Goal: Communication & Community: Participate in discussion

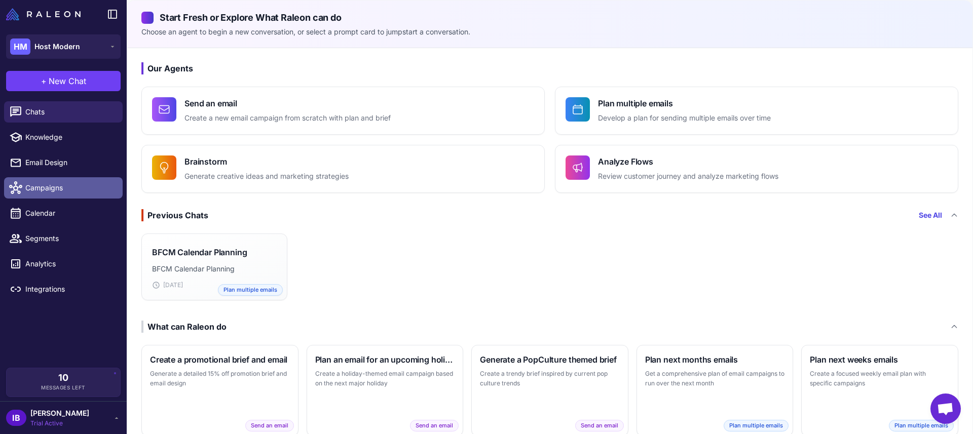
click at [43, 185] on span "Campaigns" at bounding box center [69, 187] width 89 height 11
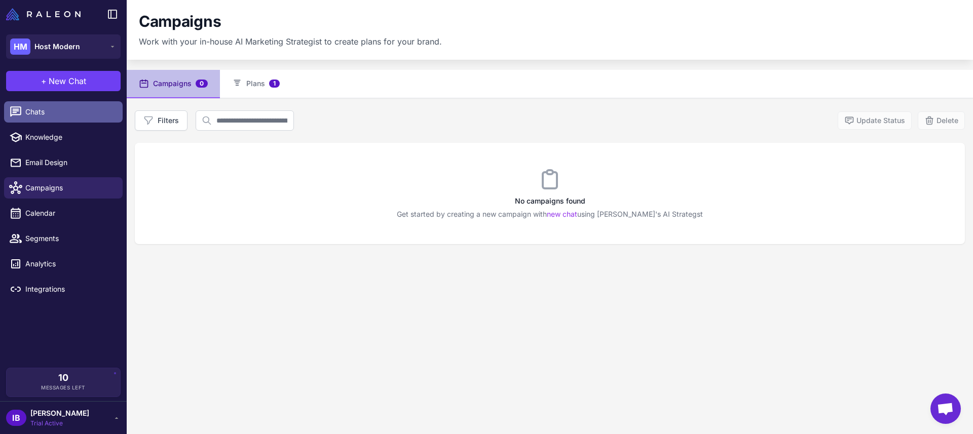
click at [39, 113] on span "Chats" at bounding box center [69, 111] width 89 height 11
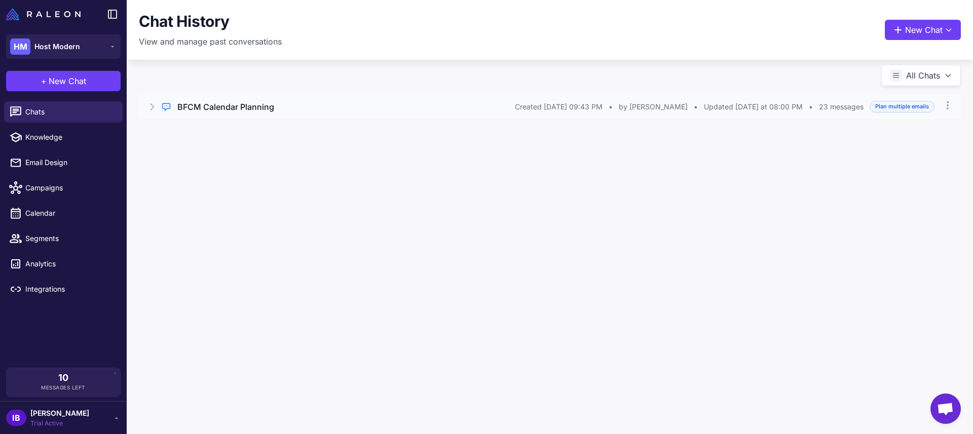
click at [225, 106] on h3 "BFCM Calendar Planning" at bounding box center [225, 107] width 97 height 12
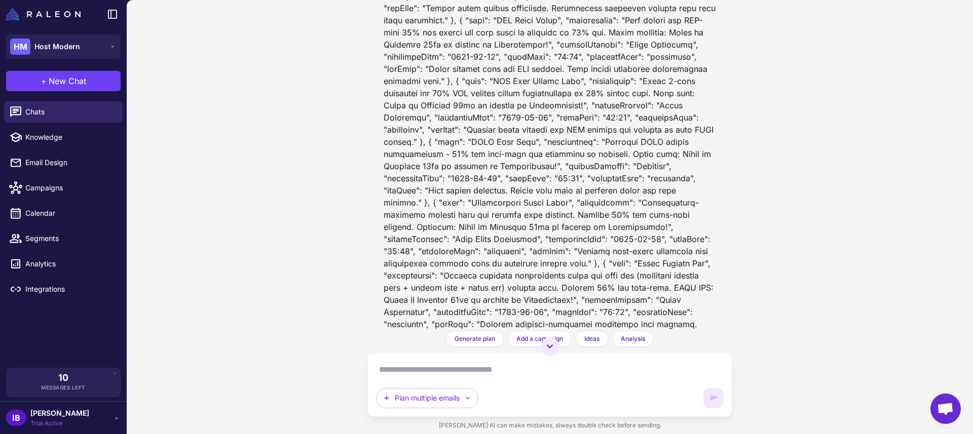
scroll to position [3129, 0]
